Goal: Information Seeking & Learning: Learn about a topic

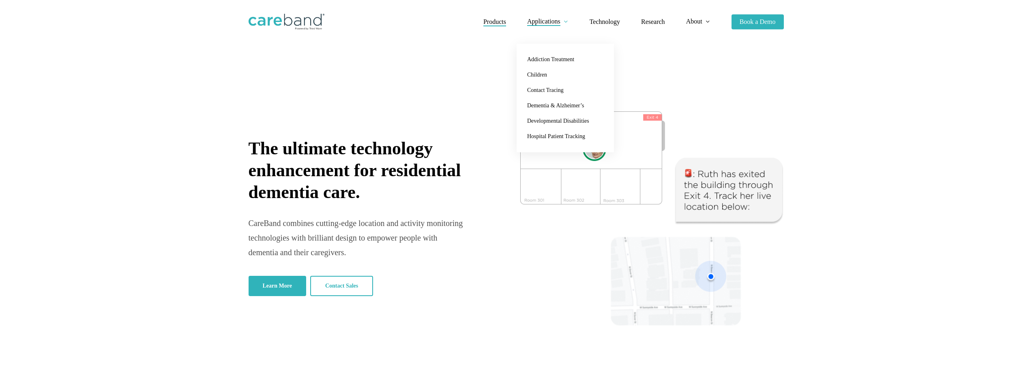
click at [498, 24] on span "Products" at bounding box center [494, 21] width 23 height 7
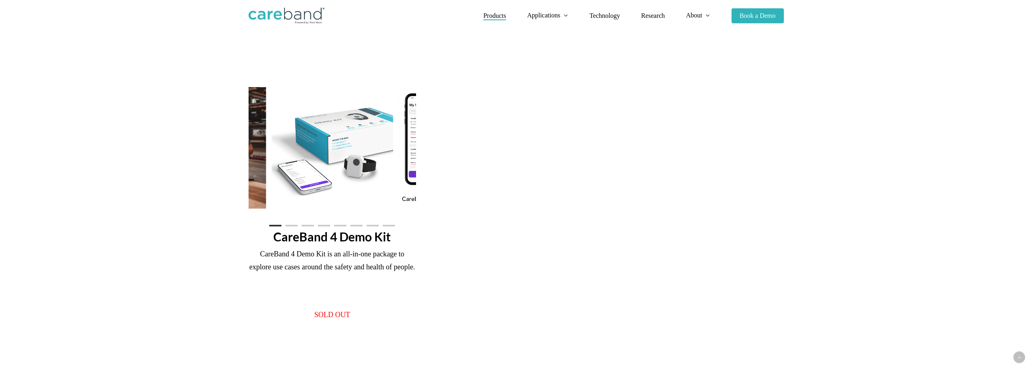
scroll to position [607, 0]
click at [297, 231] on li "Page dot 2" at bounding box center [291, 225] width 12 height 12
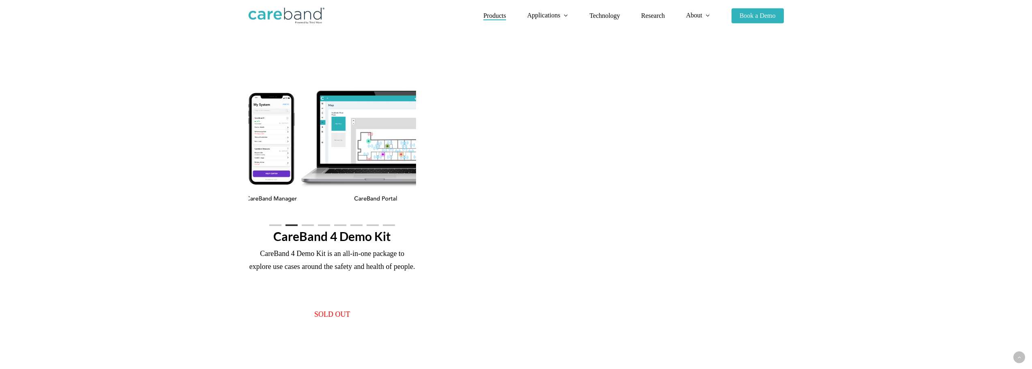
click at [334, 229] on ol at bounding box center [331, 225] width 167 height 13
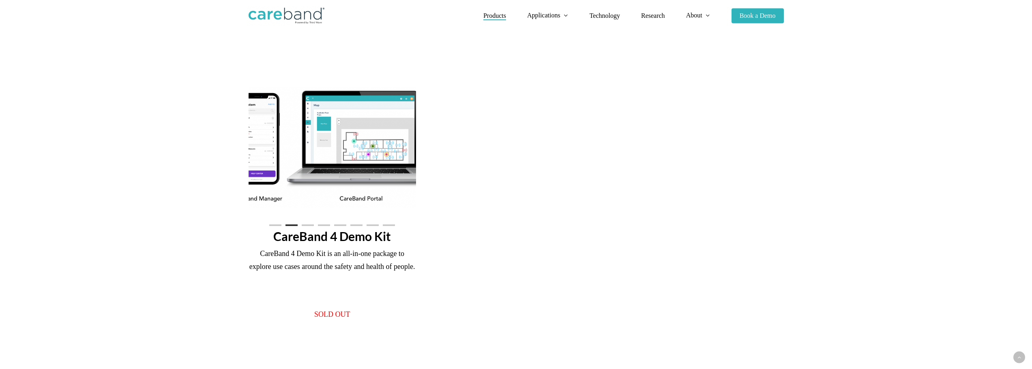
click at [327, 224] on li "Page dot 4" at bounding box center [324, 225] width 12 height 12
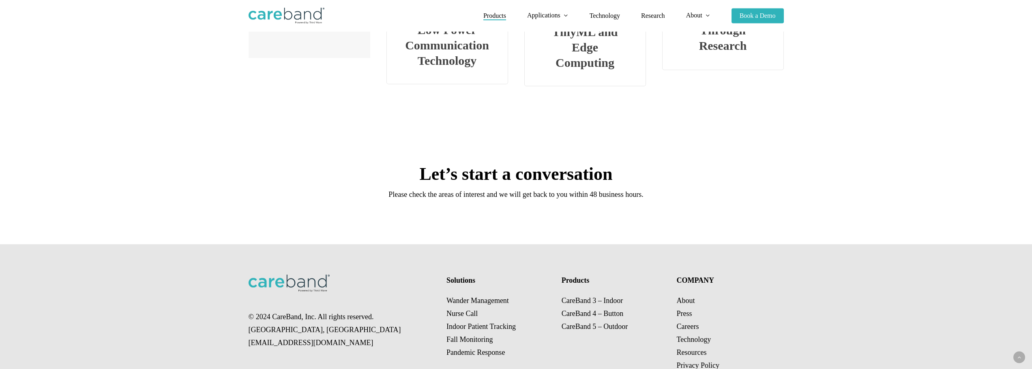
scroll to position [1777, 0]
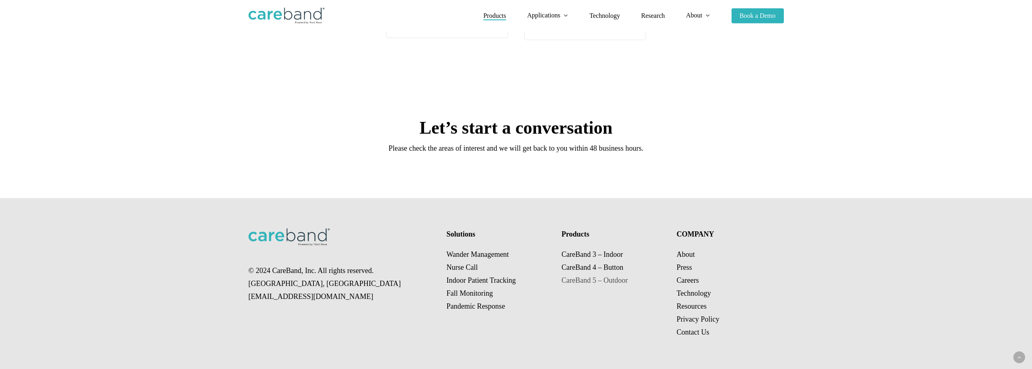
click at [597, 283] on link "CareBand 5 – Outdoor" at bounding box center [594, 280] width 66 height 8
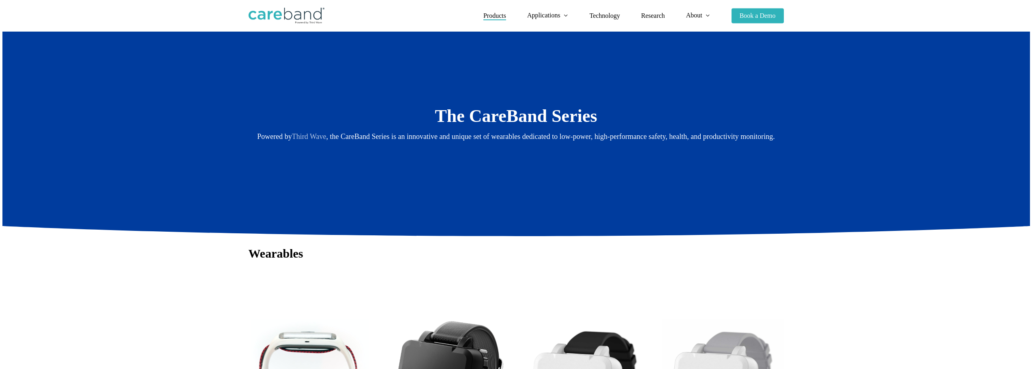
scroll to position [41, 0]
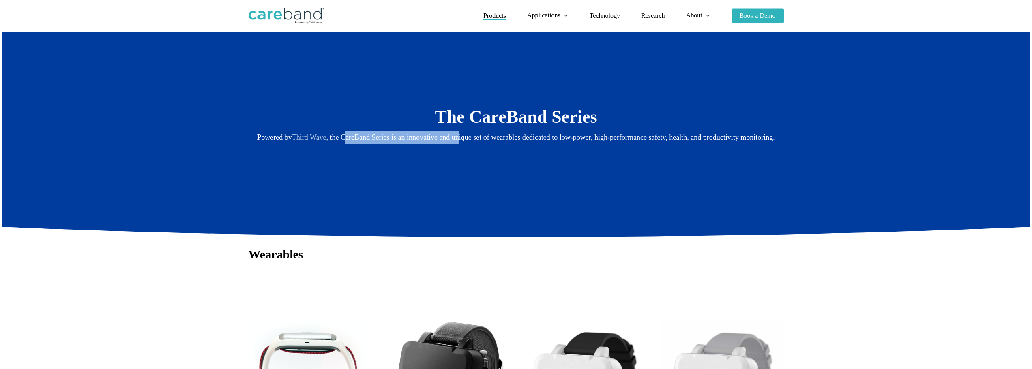
drag, startPoint x: 348, startPoint y: 132, endPoint x: 475, endPoint y: 142, distance: 128.1
click at [469, 143] on p "Powered by Third Wave , the CareBand Series is an innovative and unique set of …" at bounding box center [515, 137] width 535 height 13
click at [479, 141] on p "Powered by Third Wave , the CareBand Series is an innovative and unique set of …" at bounding box center [515, 137] width 535 height 13
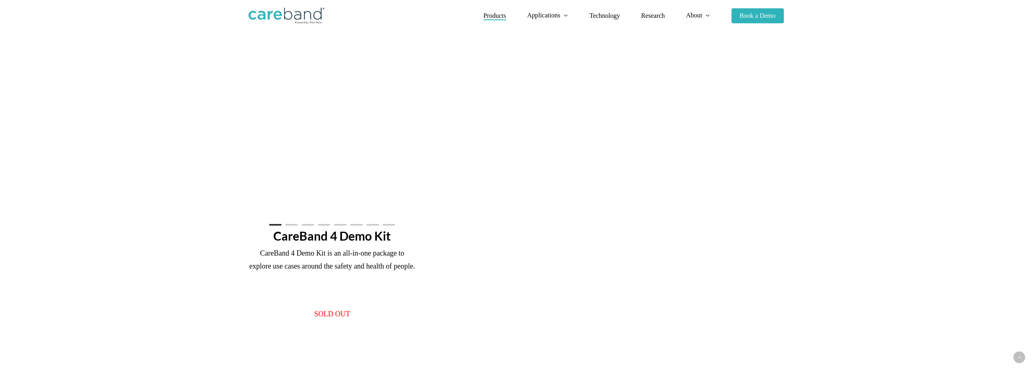
scroll to position [608, 0]
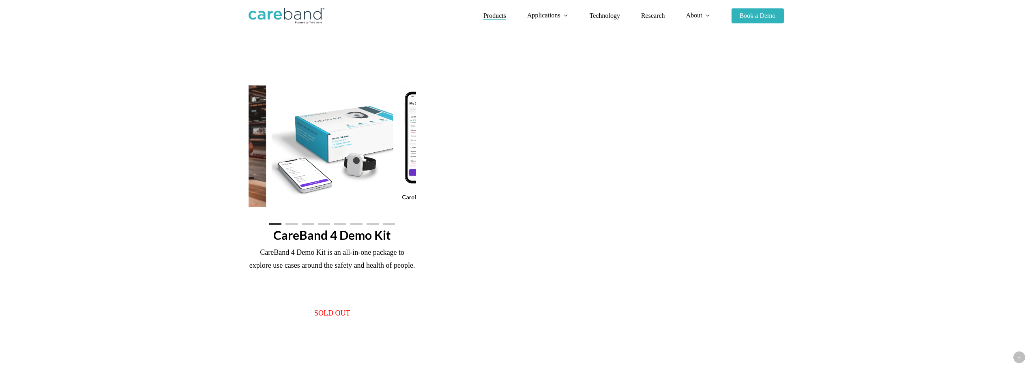
drag, startPoint x: 516, startPoint y: 111, endPoint x: 509, endPoint y: 158, distance: 47.2
drag, startPoint x: 509, startPoint y: 158, endPoint x: 180, endPoint y: 289, distance: 354.2
click at [180, 289] on div at bounding box center [515, 220] width 1027 height 302
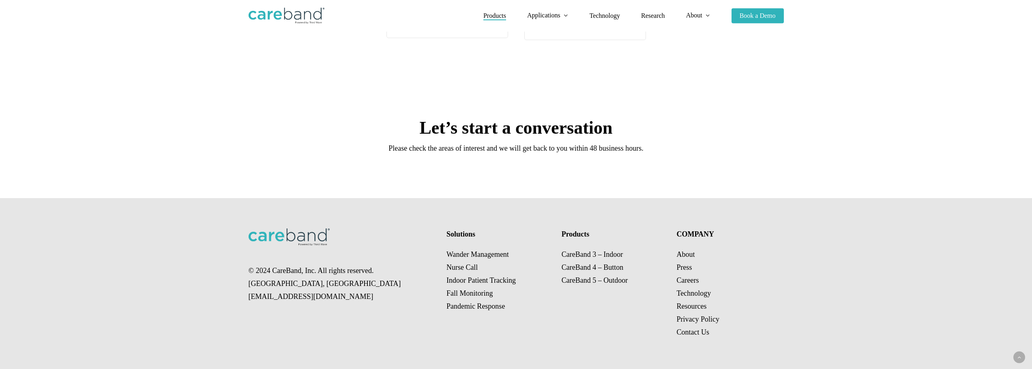
scroll to position [1777, 0]
click at [698, 332] on link "Contact Us" at bounding box center [692, 332] width 33 height 8
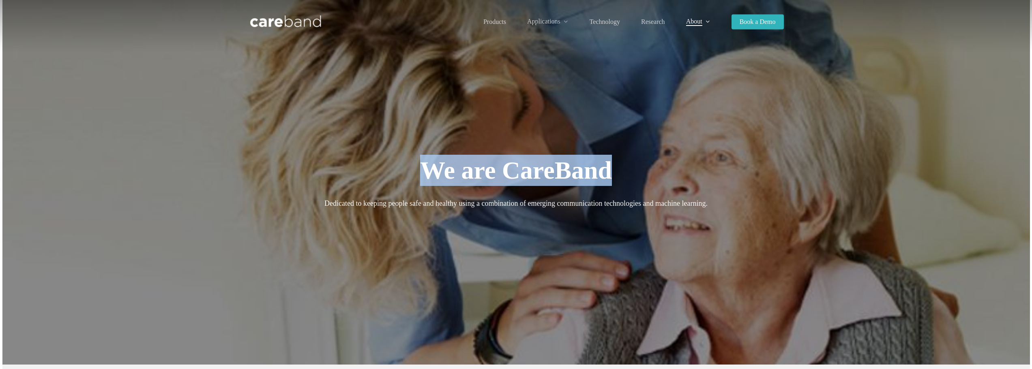
drag, startPoint x: 434, startPoint y: 165, endPoint x: 612, endPoint y: 185, distance: 179.5
click at [611, 180] on h1 "We are CareBand" at bounding box center [515, 170] width 535 height 31
click at [614, 185] on h1 "We are CareBand" at bounding box center [515, 170] width 535 height 31
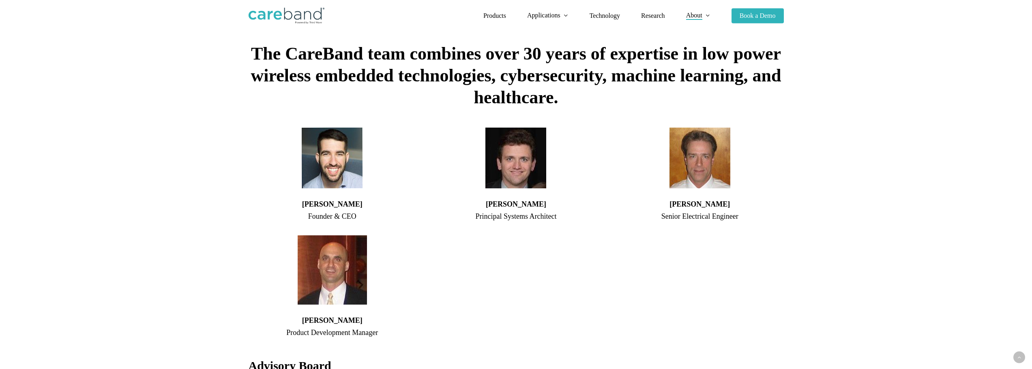
scroll to position [640, 0]
drag, startPoint x: 353, startPoint y: 206, endPoint x: 308, endPoint y: 210, distance: 44.3
click at [308, 210] on h4 "Adam Sobol" at bounding box center [331, 203] width 167 height 11
copy h4 "Adam Sobol"
drag, startPoint x: 667, startPoint y: 285, endPoint x: 660, endPoint y: 281, distance: 8.3
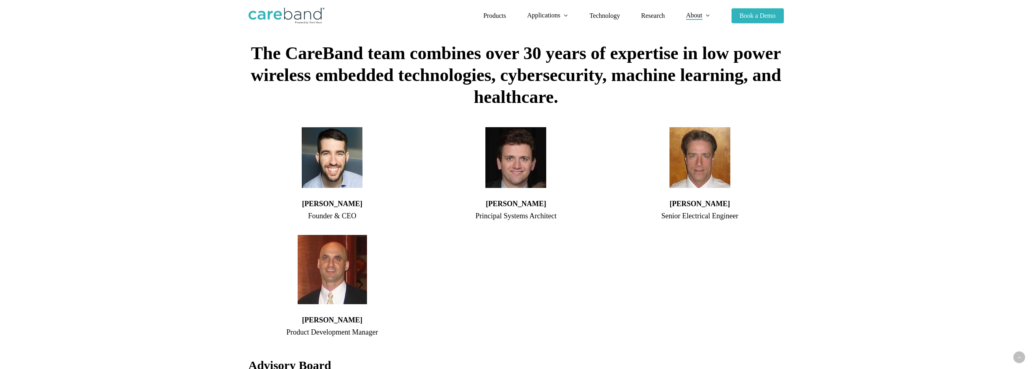
click at [667, 285] on div "Jon Ledwith Senior Electrical Engineer" at bounding box center [699, 232] width 167 height 217
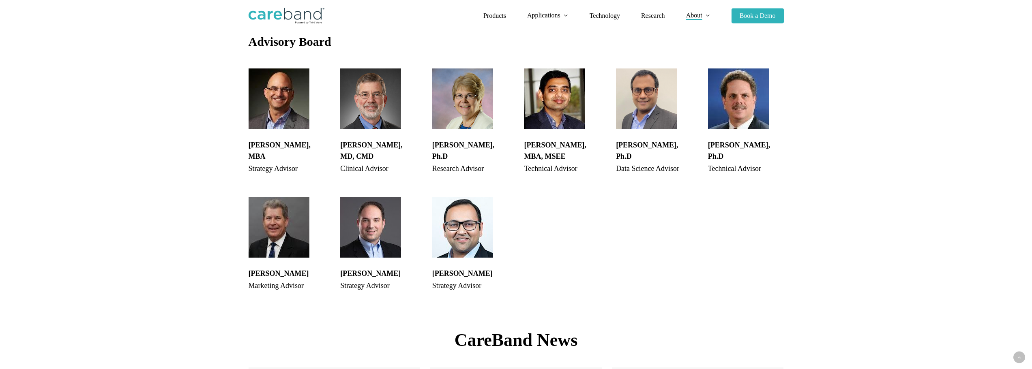
scroll to position [964, 0]
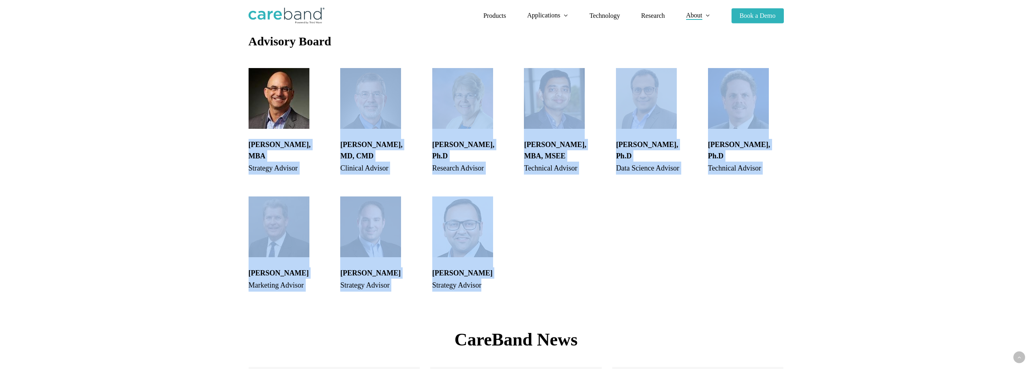
drag, startPoint x: 274, startPoint y: 152, endPoint x: 736, endPoint y: 271, distance: 477.1
click at [735, 272] on div at bounding box center [746, 244] width 92 height 101
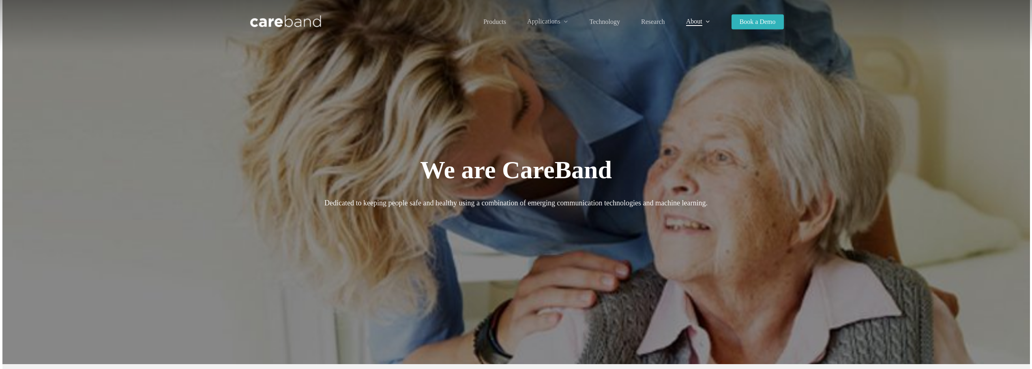
scroll to position [0, 0]
click at [496, 22] on span "Products" at bounding box center [494, 21] width 23 height 7
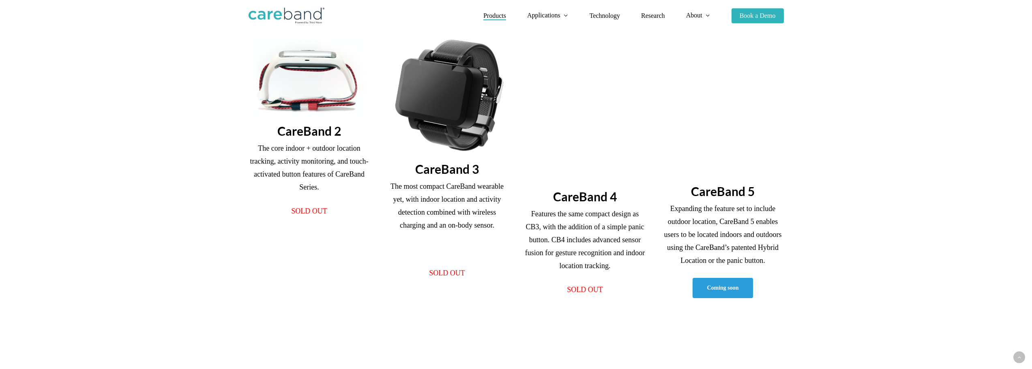
scroll to position [324, 0]
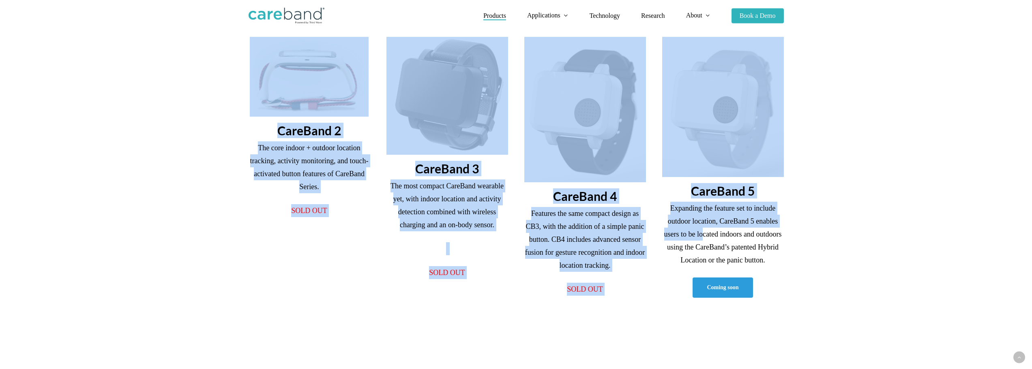
drag, startPoint x: 703, startPoint y: 234, endPoint x: 868, endPoint y: 242, distance: 165.2
click at [784, 241] on div "CareBand 2 The core indoor + outdoor location tracking, activity monitoring, an…" at bounding box center [515, 175] width 535 height 358
click at [869, 242] on div at bounding box center [515, 175] width 1027 height 358
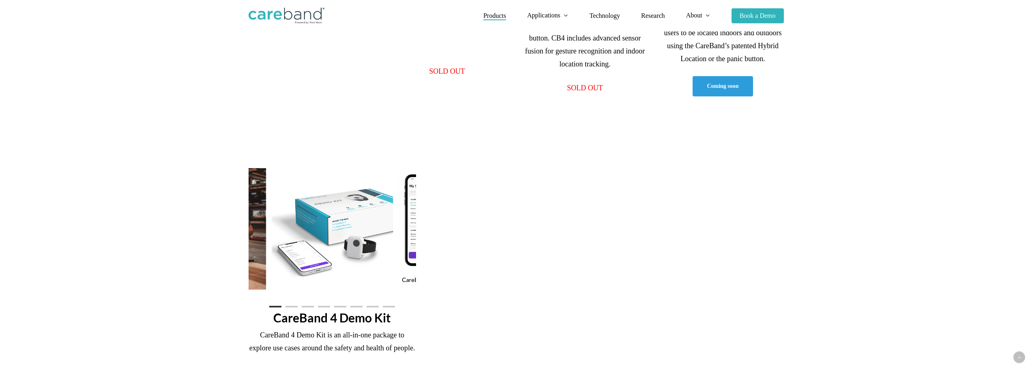
scroll to position [526, 0]
click at [296, 306] on li "Page dot 2" at bounding box center [291, 306] width 12 height 12
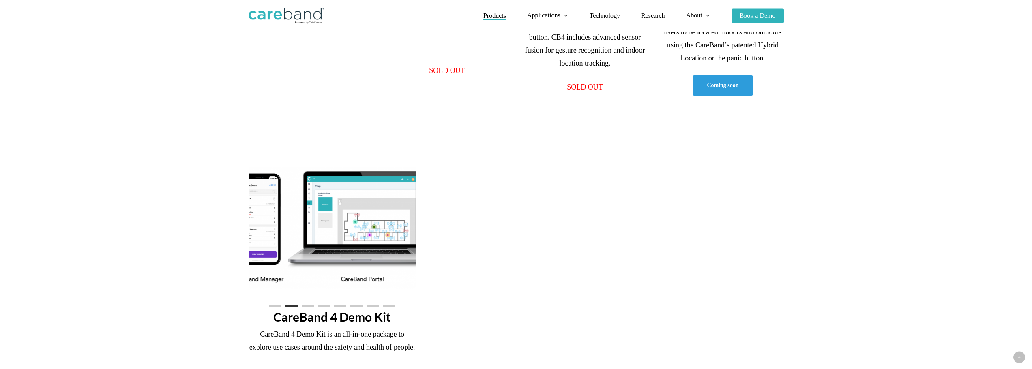
click at [306, 306] on li "Page dot 3" at bounding box center [308, 306] width 12 height 12
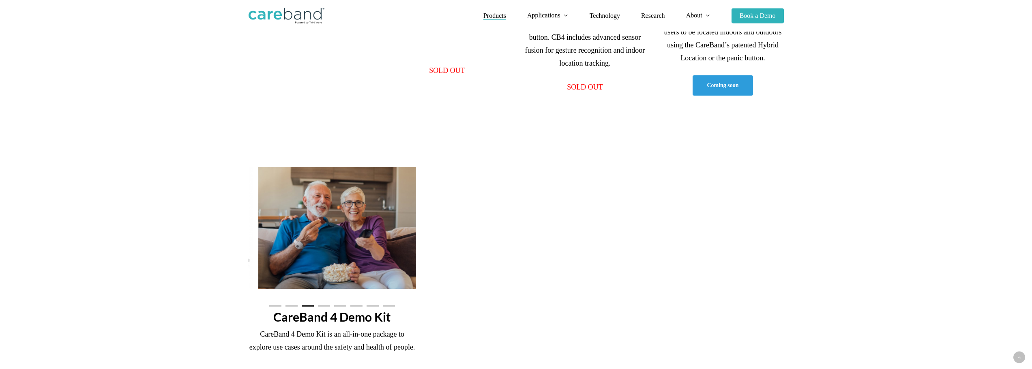
click at [331, 306] on ol at bounding box center [331, 306] width 167 height 13
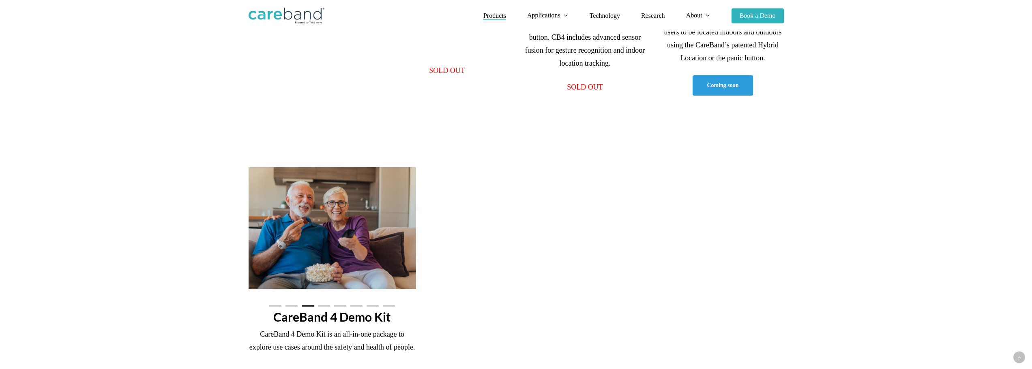
click at [332, 304] on ol at bounding box center [331, 306] width 167 height 13
click at [320, 310] on li "Page dot 4" at bounding box center [324, 306] width 12 height 12
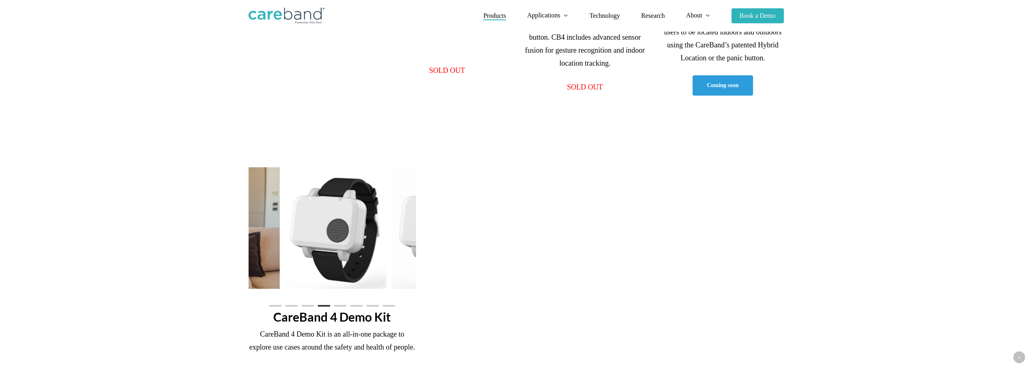
click at [338, 308] on li "Page dot 5" at bounding box center [340, 306] width 12 height 12
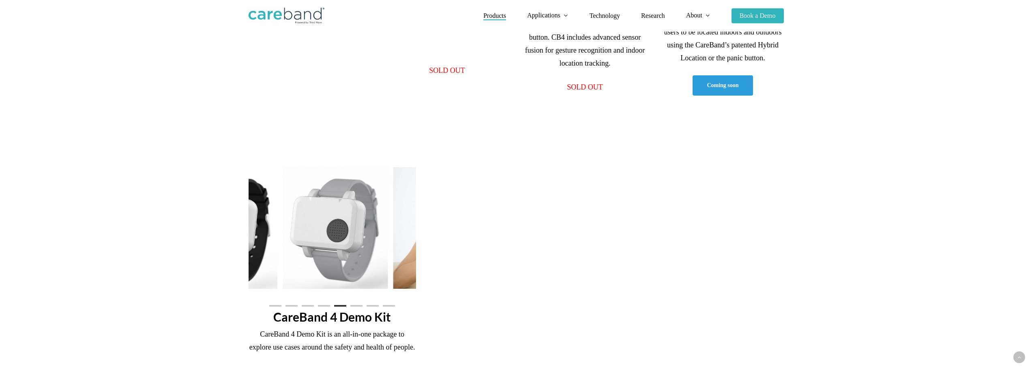
click at [362, 308] on li "Page dot 6" at bounding box center [356, 306] width 12 height 12
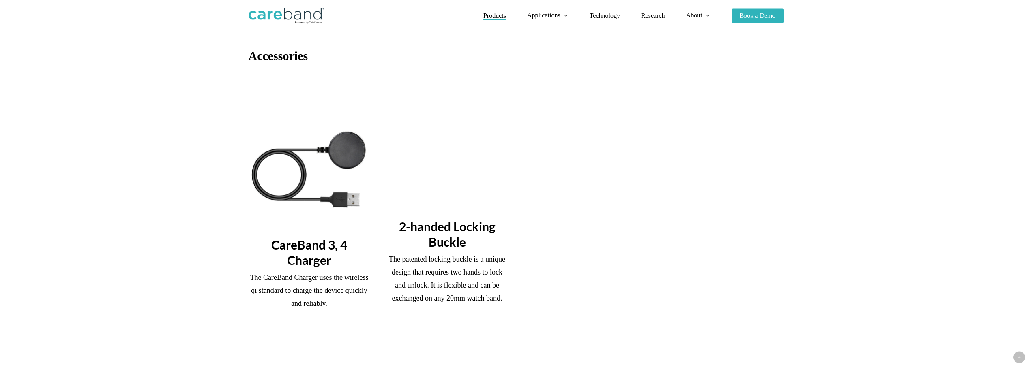
scroll to position [931, 0]
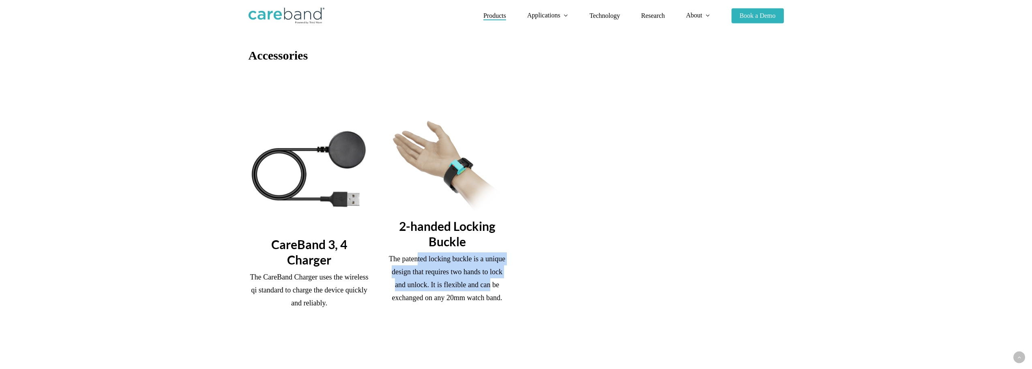
drag, startPoint x: 460, startPoint y: 282, endPoint x: 418, endPoint y: 261, distance: 47.3
click at [418, 261] on p "The patented locking buckle is a unique design that requires two hands to lock …" at bounding box center [447, 279] width 122 height 52
click at [418, 262] on p "The patented locking buckle is a unique design that requires two hands to lock …" at bounding box center [447, 279] width 122 height 52
click at [496, 278] on p "The patented locking buckle is a unique design that requires two hands to lock …" at bounding box center [447, 279] width 122 height 52
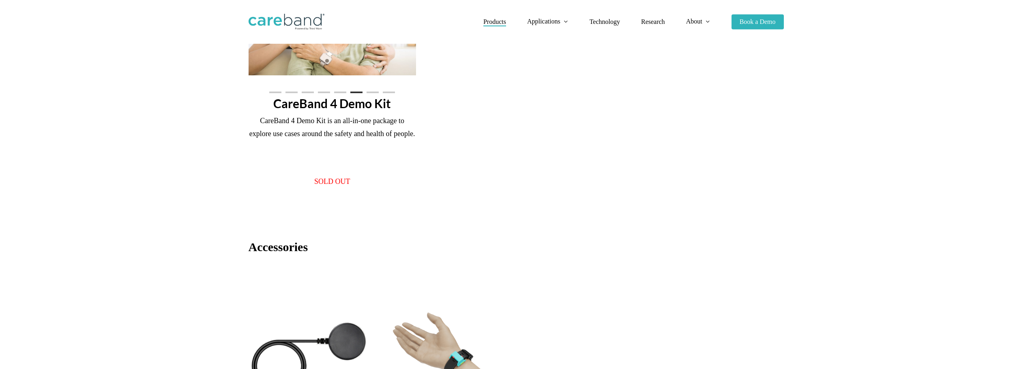
scroll to position [0, 0]
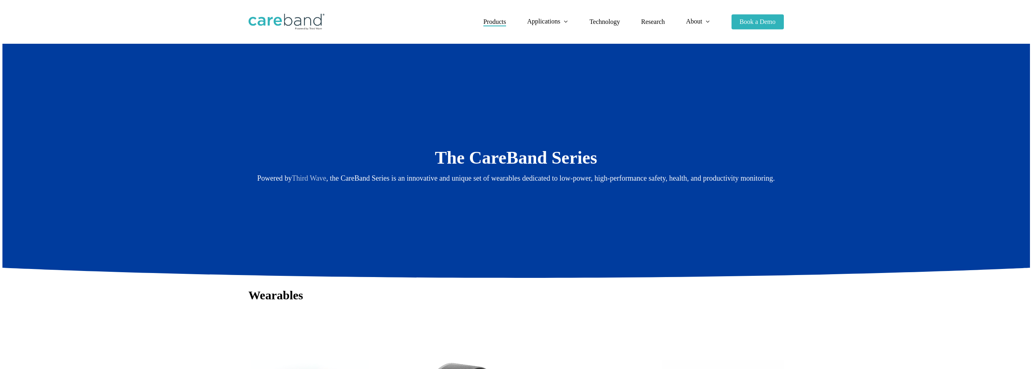
drag, startPoint x: 566, startPoint y: 295, endPoint x: 517, endPoint y: 114, distance: 186.9
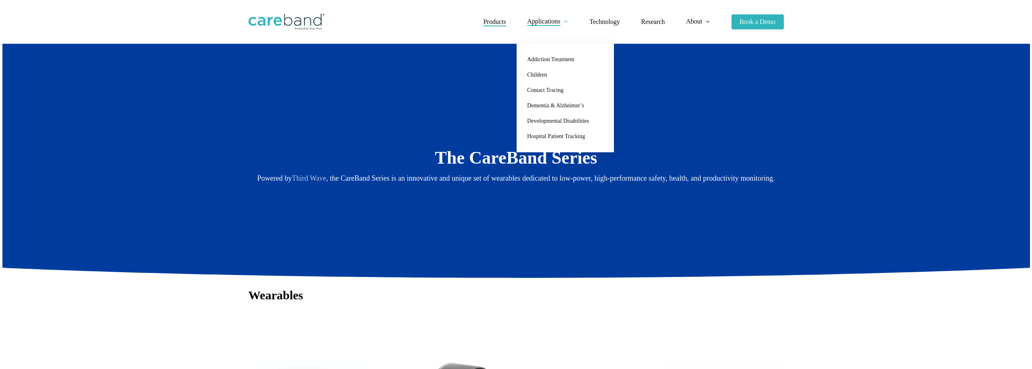
click at [559, 23] on span "Applications" at bounding box center [543, 21] width 33 height 7
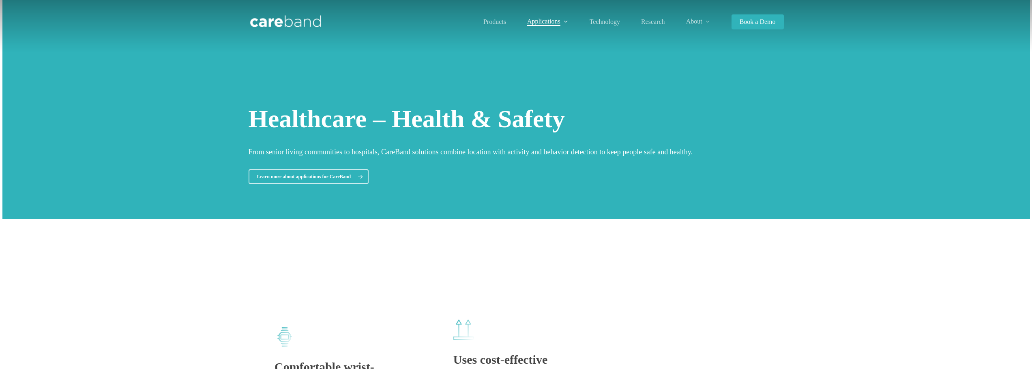
drag, startPoint x: 591, startPoint y: 189, endPoint x: 601, endPoint y: 13, distance: 176.6
